Goal: Entertainment & Leisure: Consume media (video, audio)

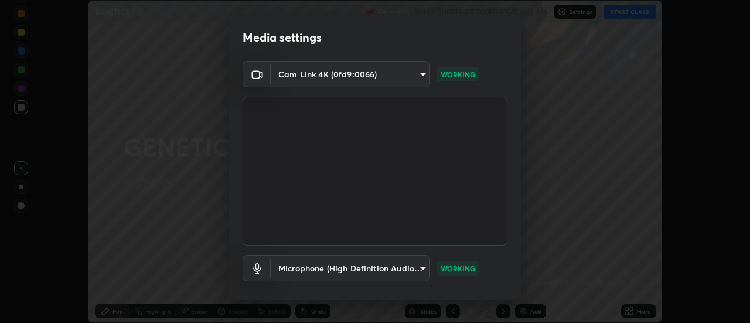
scroll to position [62, 0]
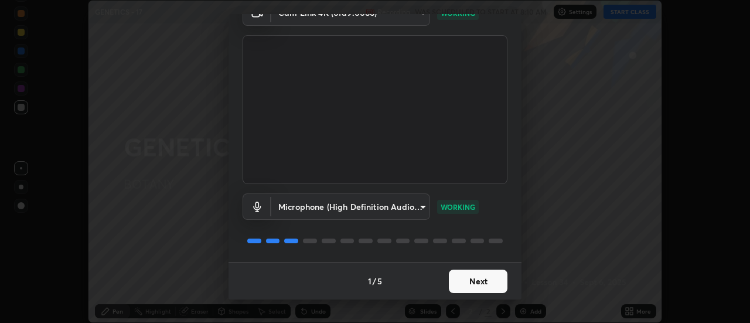
click at [487, 286] on button "Next" at bounding box center [478, 281] width 59 height 23
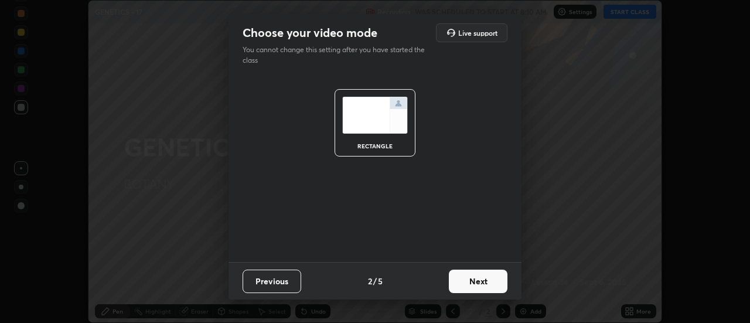
scroll to position [0, 0]
click at [489, 282] on button "Next" at bounding box center [478, 281] width 59 height 23
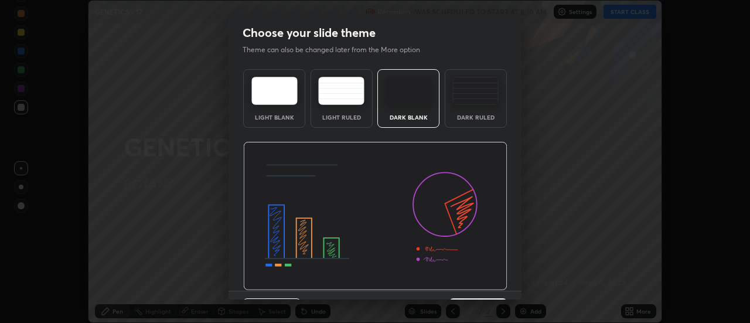
click at [498, 285] on img at bounding box center [375, 216] width 264 height 149
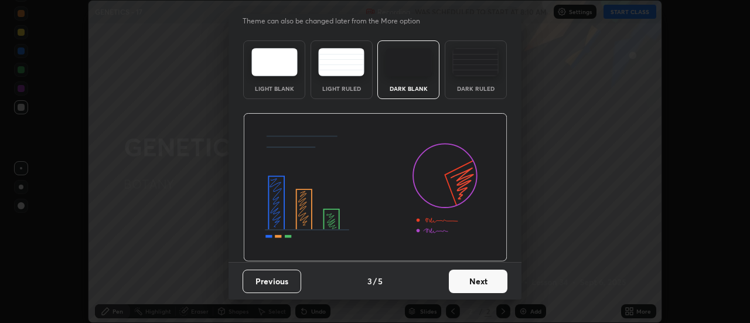
click at [489, 281] on button "Next" at bounding box center [478, 281] width 59 height 23
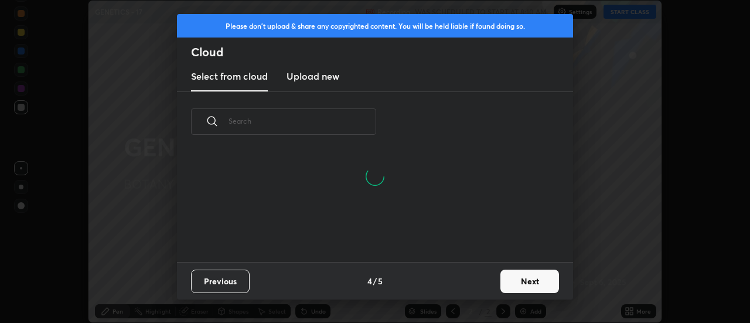
click at [520, 288] on button "Next" at bounding box center [530, 281] width 59 height 23
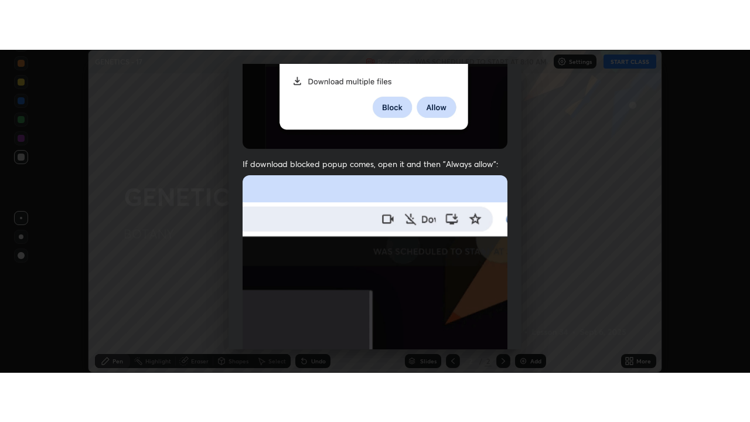
scroll to position [301, 0]
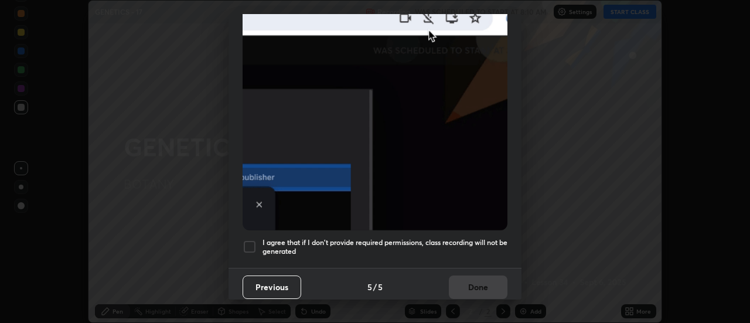
click at [254, 240] on div at bounding box center [250, 247] width 14 height 14
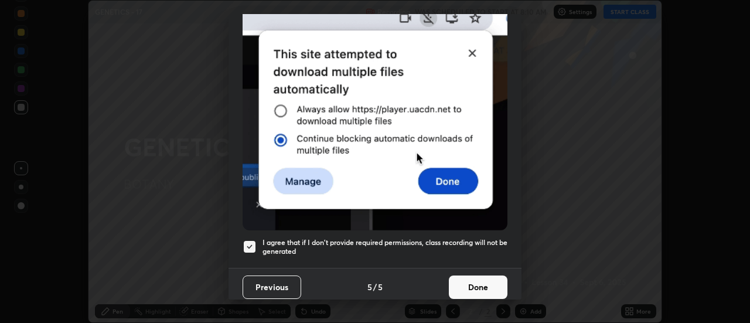
click at [467, 277] on button "Done" at bounding box center [478, 286] width 59 height 23
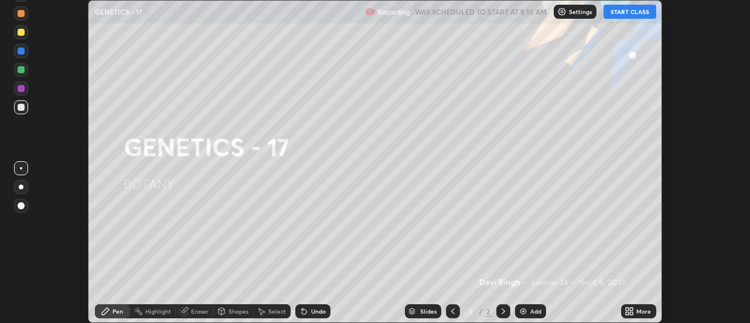
click at [624, 14] on button "START CLASS" at bounding box center [630, 12] width 53 height 14
click at [634, 312] on icon at bounding box center [629, 311] width 9 height 9
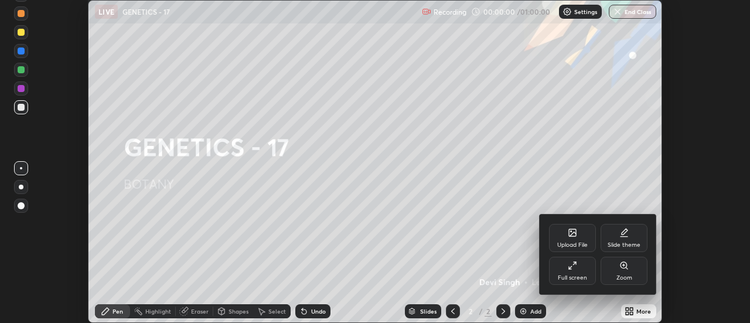
click at [588, 275] on div "Full screen" at bounding box center [572, 271] width 47 height 28
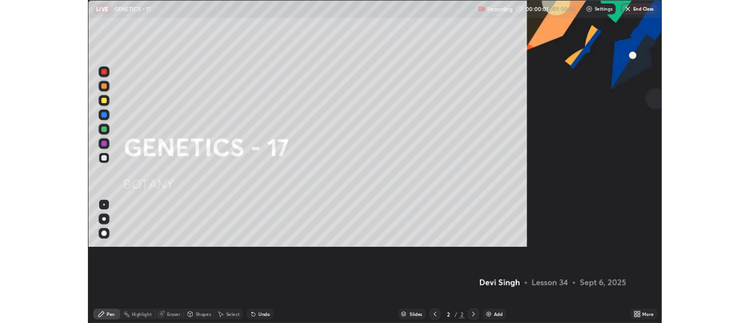
scroll to position [422, 750]
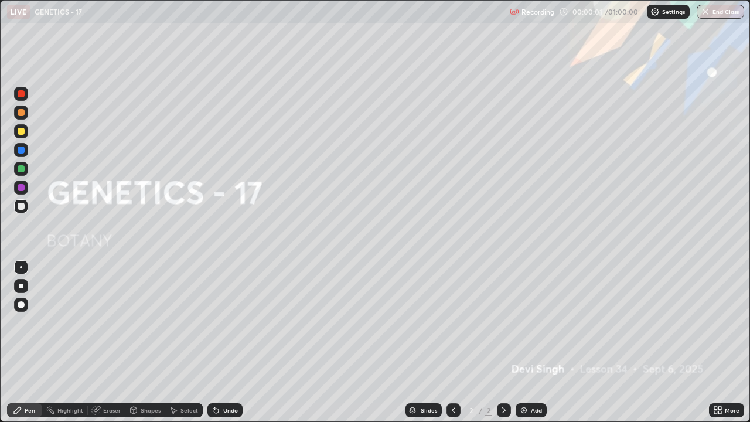
click at [532, 322] on div "Add" at bounding box center [536, 410] width 11 height 6
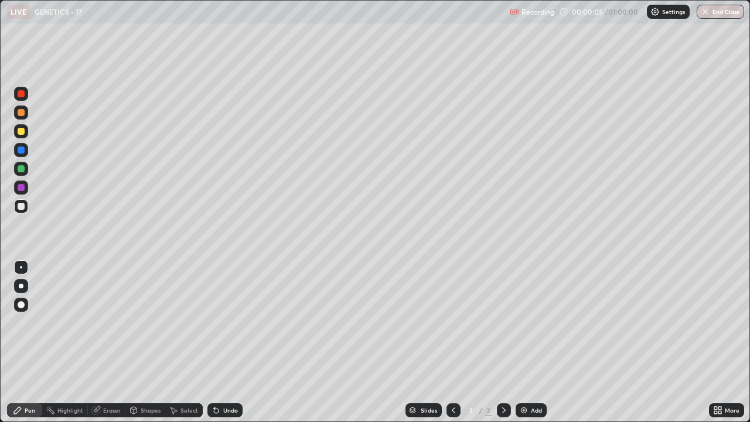
click at [22, 131] on div at bounding box center [21, 131] width 7 height 7
click at [21, 207] on div at bounding box center [21, 206] width 7 height 7
click at [223, 322] on div "Undo" at bounding box center [230, 410] width 15 height 6
click at [219, 322] on div "Undo" at bounding box center [224, 410] width 35 height 14
click at [215, 322] on icon at bounding box center [216, 410] width 5 height 5
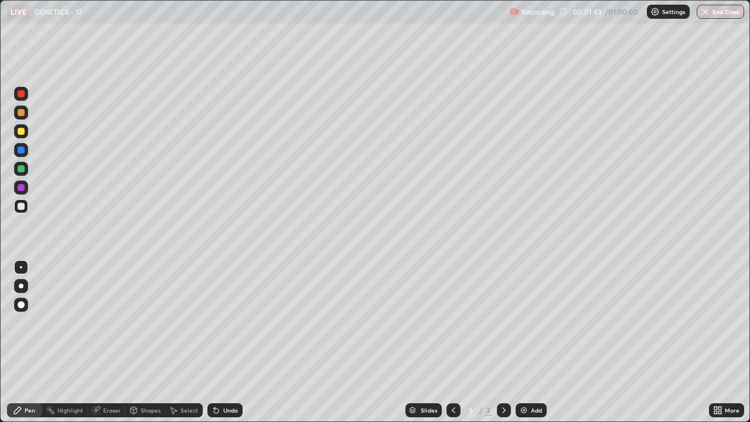
click at [19, 169] on div at bounding box center [21, 168] width 7 height 7
click at [529, 322] on div "Add" at bounding box center [531, 410] width 31 height 14
click at [21, 132] on div at bounding box center [21, 131] width 7 height 7
click at [16, 206] on div at bounding box center [21, 206] width 14 height 14
click at [16, 130] on div at bounding box center [21, 131] width 14 height 14
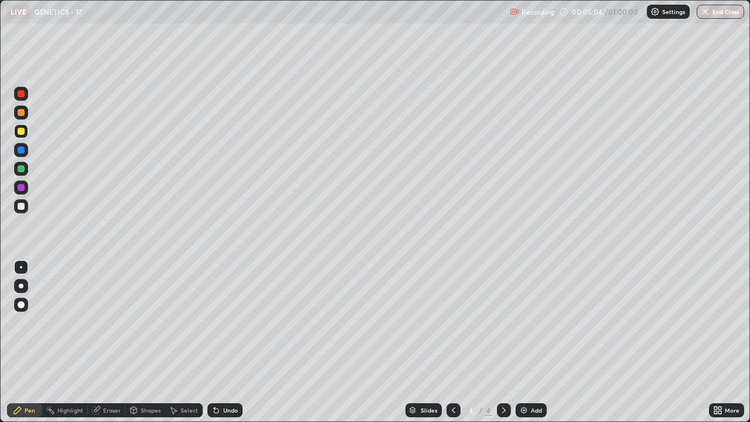
click at [22, 206] on div at bounding box center [21, 206] width 7 height 7
click at [71, 322] on div "Highlight" at bounding box center [65, 410] width 46 height 14
click at [28, 322] on div "Pen" at bounding box center [30, 410] width 11 height 6
click at [22, 128] on div at bounding box center [21, 131] width 7 height 7
click at [21, 95] on div at bounding box center [21, 93] width 7 height 7
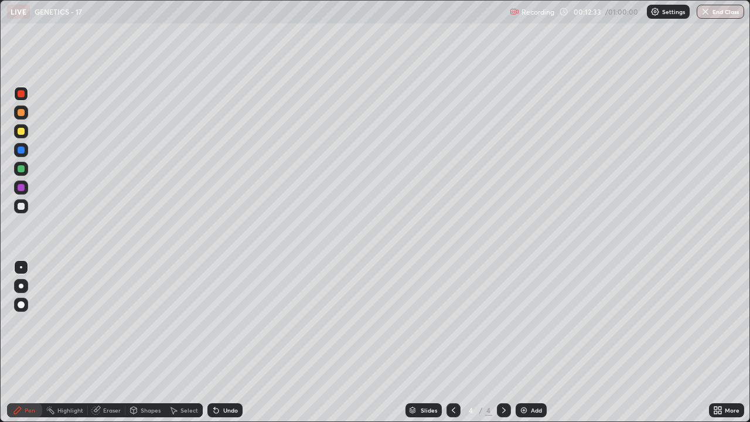
click at [113, 322] on div "Eraser" at bounding box center [107, 410] width 38 height 14
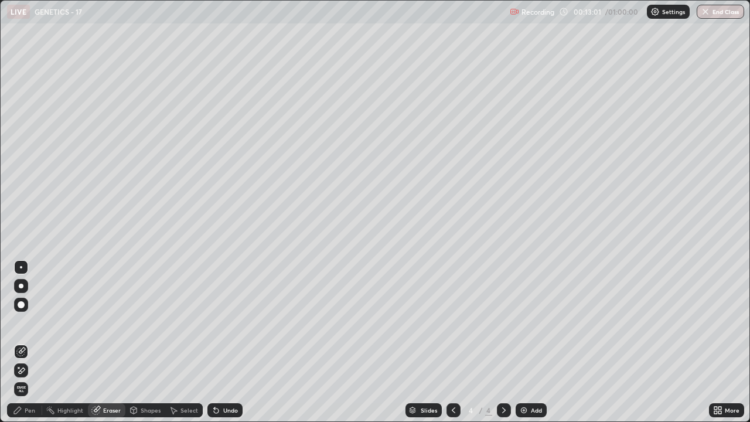
click at [534, 322] on div "Add" at bounding box center [536, 410] width 11 height 6
click at [22, 287] on div at bounding box center [21, 286] width 5 height 5
click at [150, 322] on div "Shapes" at bounding box center [151, 410] width 20 height 6
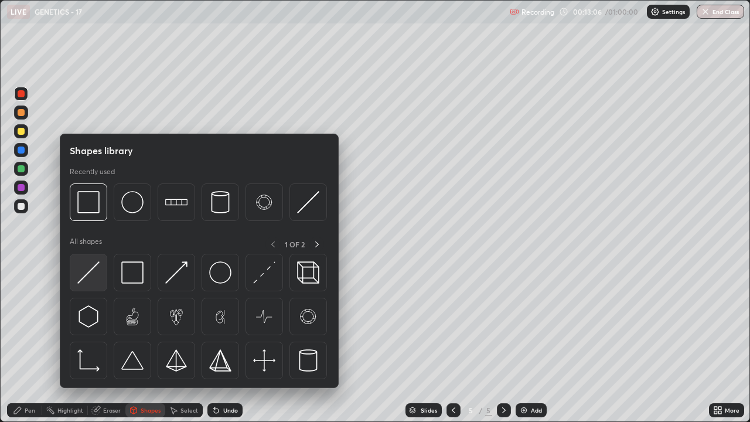
click at [94, 268] on img at bounding box center [88, 272] width 22 height 22
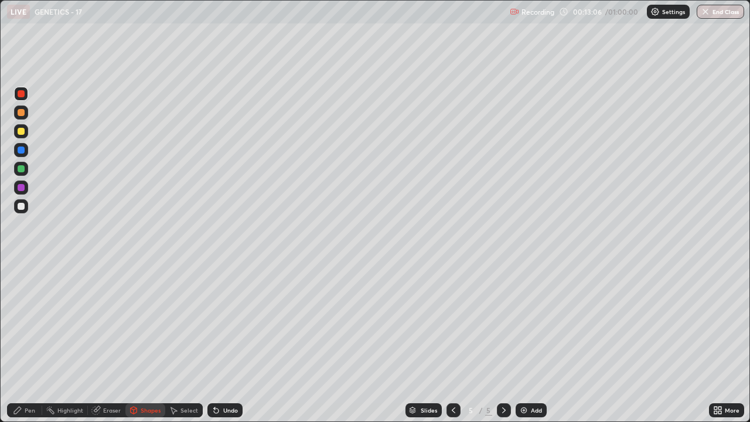
click at [21, 134] on div at bounding box center [21, 131] width 7 height 7
click at [29, 322] on div "Pen" at bounding box center [30, 410] width 11 height 6
click at [19, 170] on div at bounding box center [21, 168] width 7 height 7
click at [21, 150] on div at bounding box center [21, 150] width 7 height 7
click at [109, 322] on div "Eraser" at bounding box center [112, 410] width 18 height 6
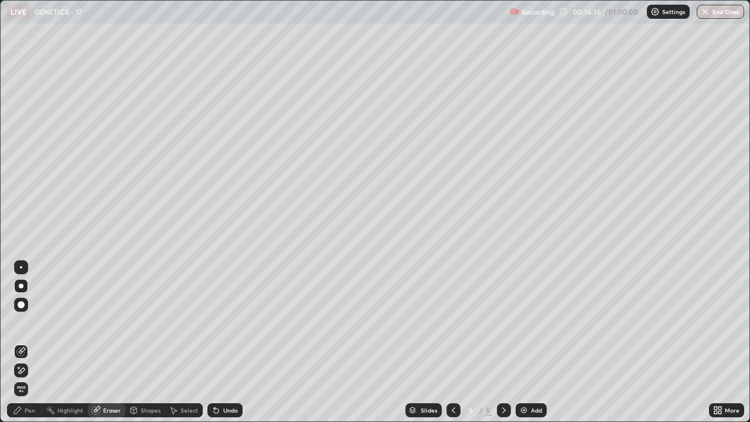
click at [18, 322] on div "Pen" at bounding box center [24, 410] width 35 height 14
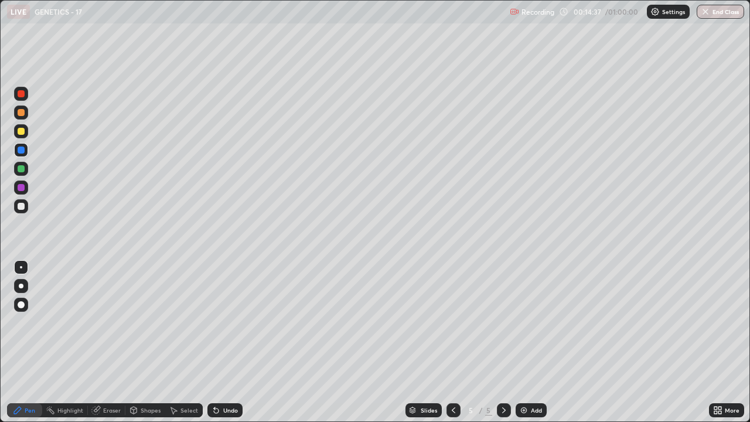
click at [20, 167] on div at bounding box center [21, 168] width 7 height 7
click at [19, 93] on div at bounding box center [21, 93] width 7 height 7
click at [20, 203] on div at bounding box center [21, 206] width 7 height 7
click at [16, 169] on div at bounding box center [21, 169] width 14 height 14
click at [21, 208] on div at bounding box center [21, 206] width 7 height 7
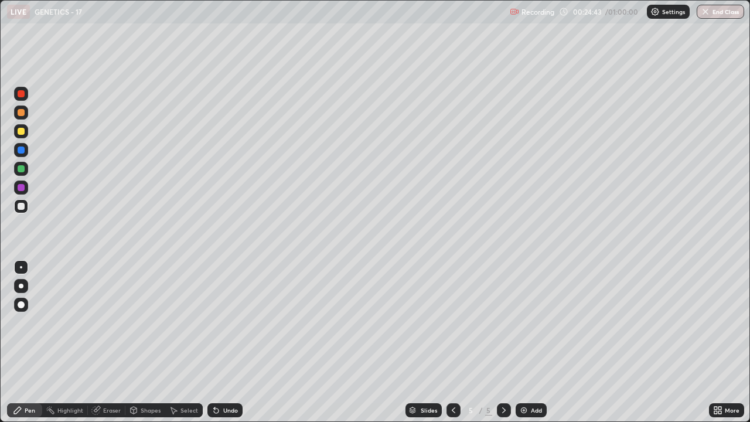
click at [526, 322] on img at bounding box center [523, 410] width 9 height 9
click at [21, 137] on div at bounding box center [21, 131] width 14 height 14
click at [219, 322] on div "Undo" at bounding box center [224, 410] width 35 height 14
click at [221, 322] on div "Undo" at bounding box center [224, 410] width 35 height 14
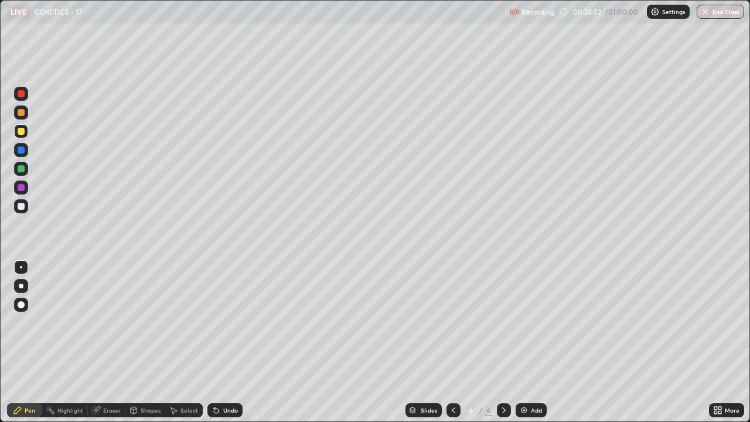
click at [220, 322] on div "Undo" at bounding box center [224, 410] width 35 height 14
click at [219, 322] on icon at bounding box center [216, 410] width 9 height 9
click at [215, 322] on icon at bounding box center [216, 410] width 5 height 5
click at [213, 322] on div "Undo" at bounding box center [224, 410] width 35 height 14
click at [18, 206] on div at bounding box center [21, 206] width 7 height 7
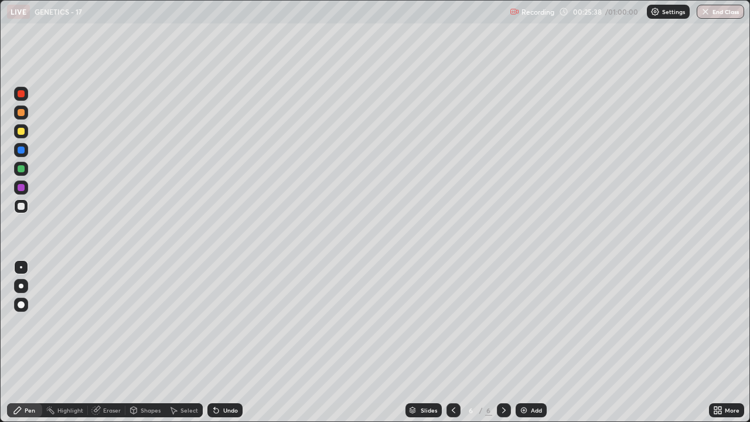
click at [19, 169] on div at bounding box center [21, 168] width 7 height 7
click at [141, 322] on div "Shapes" at bounding box center [145, 410] width 40 height 14
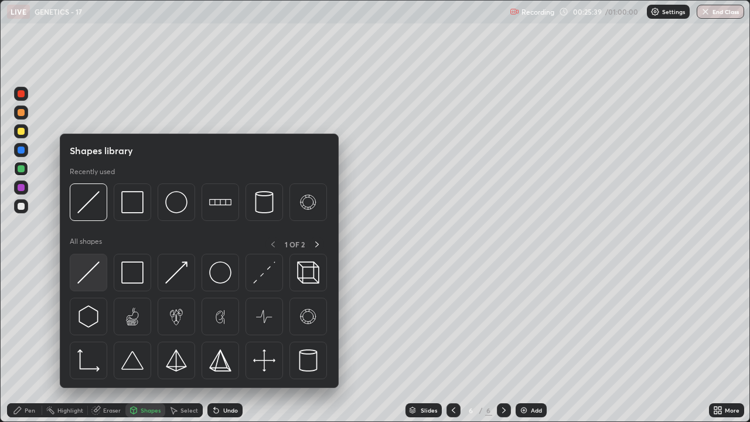
click at [91, 268] on img at bounding box center [88, 272] width 22 height 22
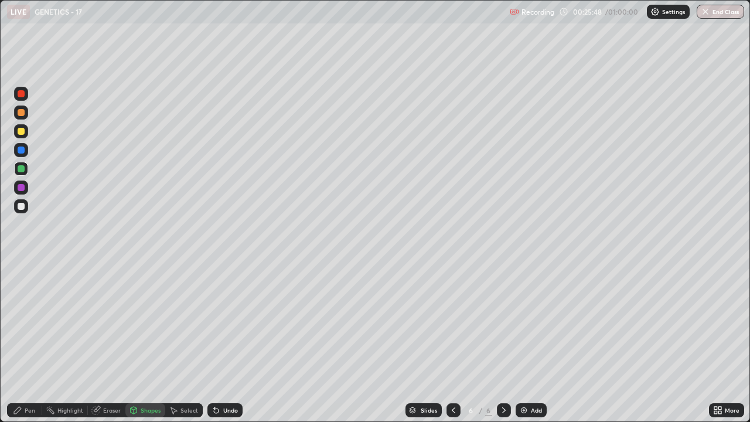
click at [27, 322] on div "Pen" at bounding box center [24, 410] width 35 height 14
click at [25, 206] on div at bounding box center [21, 206] width 14 height 14
click at [19, 132] on div at bounding box center [21, 131] width 7 height 7
click at [20, 150] on div at bounding box center [21, 150] width 7 height 7
click at [214, 322] on icon at bounding box center [214, 407] width 1 height 1
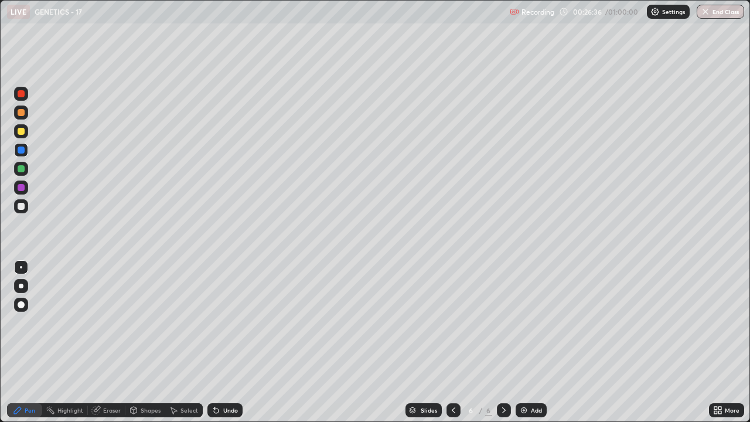
click at [21, 170] on div at bounding box center [21, 168] width 7 height 7
click at [22, 150] on div at bounding box center [21, 150] width 7 height 7
click at [18, 185] on div at bounding box center [21, 187] width 7 height 7
click at [20, 207] on div at bounding box center [21, 206] width 7 height 7
click at [111, 322] on div "Eraser" at bounding box center [112, 410] width 18 height 6
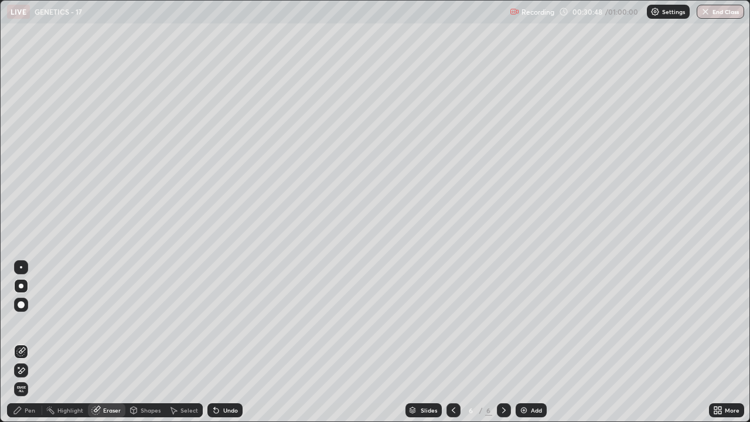
click at [21, 322] on icon at bounding box center [17, 410] width 9 height 9
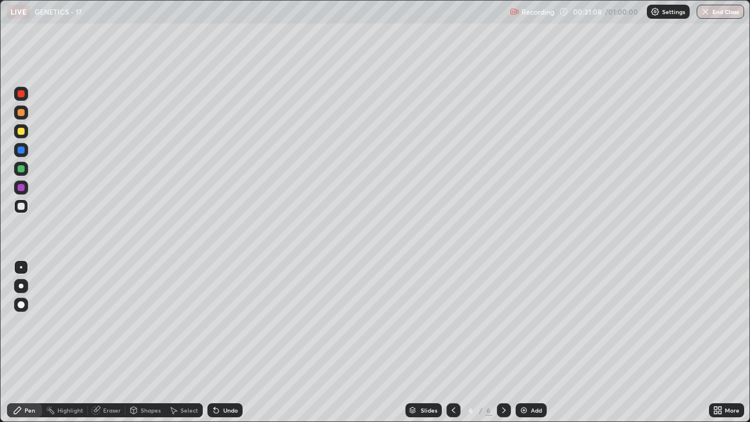
click at [20, 132] on div at bounding box center [21, 131] width 7 height 7
click at [21, 207] on div at bounding box center [21, 206] width 7 height 7
click at [532, 322] on div "Add" at bounding box center [536, 410] width 11 height 6
click at [721, 322] on icon at bounding box center [720, 408] width 3 height 3
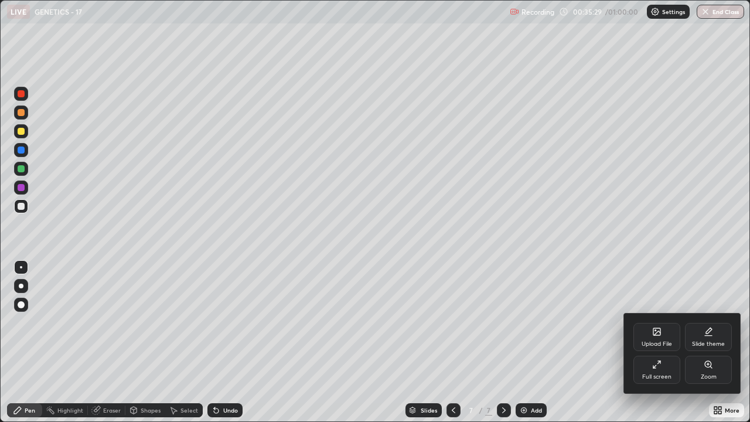
click at [648, 322] on div "Full screen" at bounding box center [656, 377] width 29 height 6
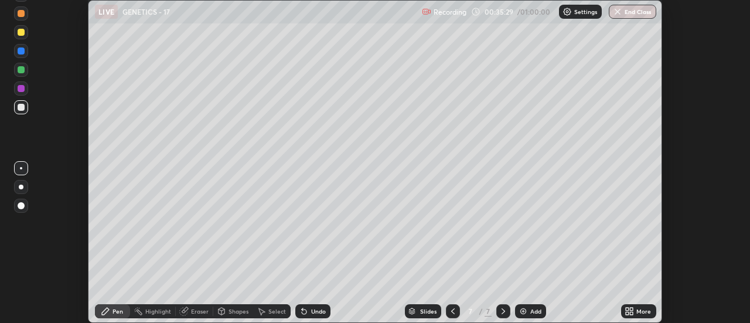
scroll to position [58284, 57857]
